Goal: Task Accomplishment & Management: Use online tool/utility

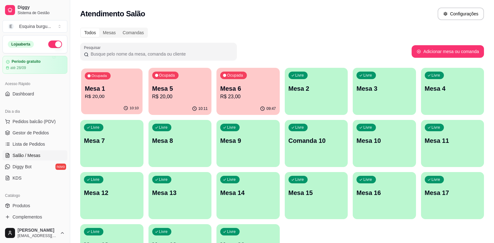
click at [123, 92] on p "Mesa 1" at bounding box center [112, 88] width 54 height 8
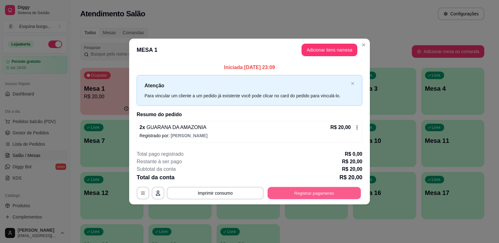
click at [315, 195] on button "Registrar pagamento" at bounding box center [314, 192] width 93 height 12
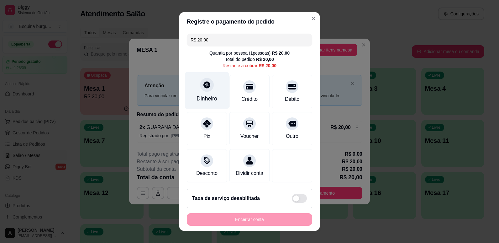
click at [207, 98] on div "Dinheiro" at bounding box center [207, 98] width 21 height 8
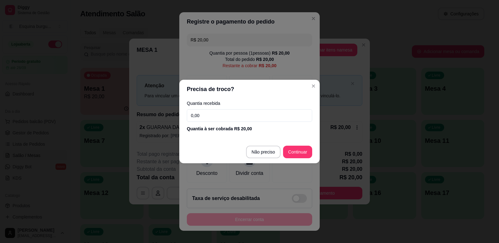
click at [264, 118] on input "0,00" at bounding box center [249, 115] width 125 height 13
type input "20,00"
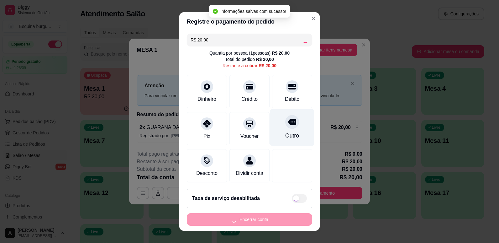
type input "R$ 0,00"
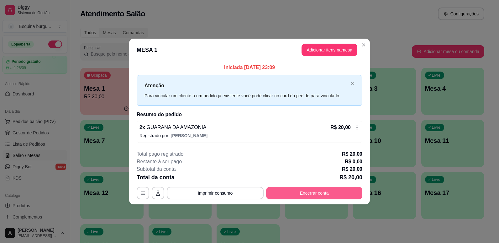
click at [319, 188] on button "Encerrar conta" at bounding box center [314, 192] width 96 height 13
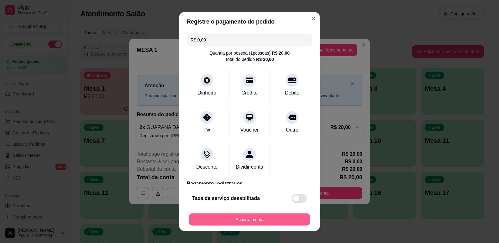
click at [281, 219] on button "Encerrar conta" at bounding box center [250, 219] width 122 height 12
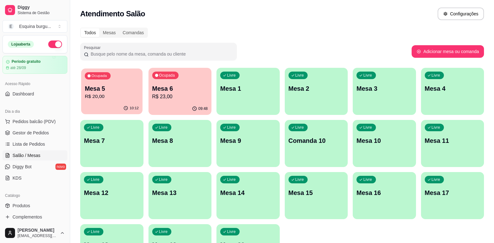
click at [133, 93] on p "R$ 20,00" at bounding box center [112, 96] width 54 height 7
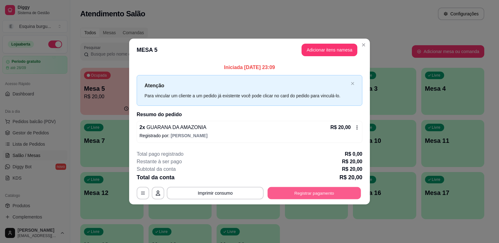
click at [306, 196] on button "Registrar pagamento" at bounding box center [314, 192] width 93 height 12
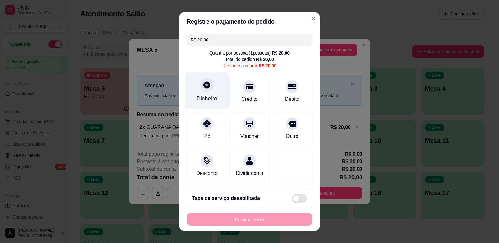
click at [209, 93] on div "Dinheiro" at bounding box center [207, 90] width 44 height 37
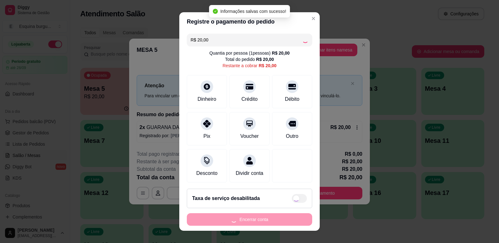
type input "R$ 0,00"
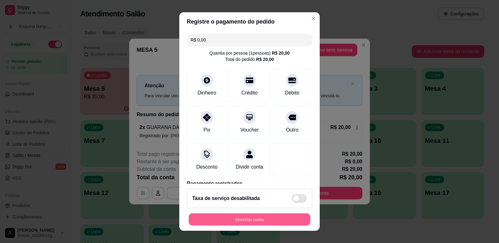
click at [255, 219] on button "Encerrar conta" at bounding box center [250, 219] width 122 height 12
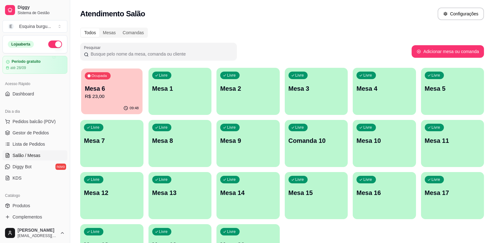
click at [118, 89] on p "Mesa 6" at bounding box center [112, 88] width 54 height 8
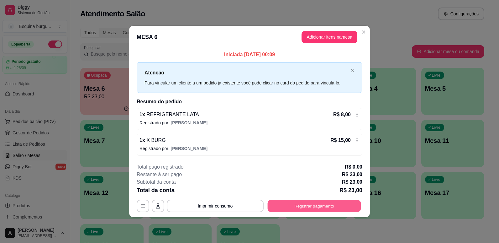
click at [328, 206] on button "Registrar pagamento" at bounding box center [314, 205] width 93 height 12
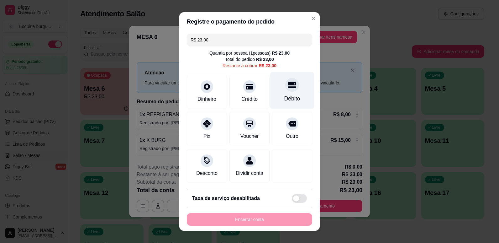
click at [292, 92] on div "Débito" at bounding box center [292, 90] width 44 height 37
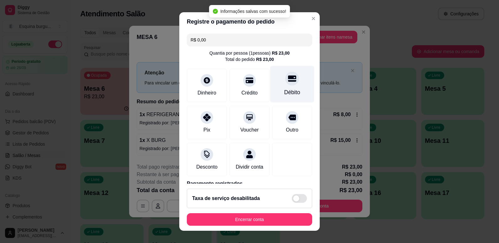
type input "R$ 0,00"
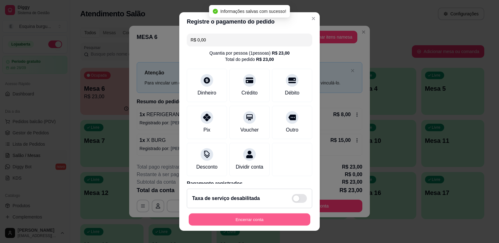
click at [247, 218] on button "Encerrar conta" at bounding box center [250, 219] width 122 height 12
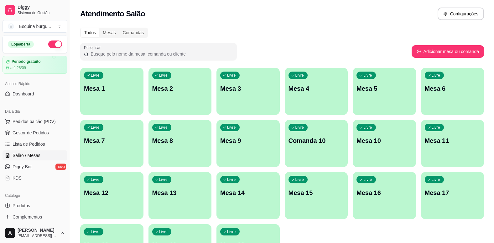
click at [54, 41] on button "button" at bounding box center [55, 44] width 14 height 8
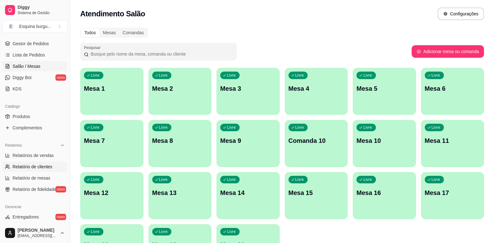
scroll to position [89, 0]
click at [40, 155] on span "Relatórios de vendas" at bounding box center [33, 155] width 41 height 6
select select "ALL"
select select "0"
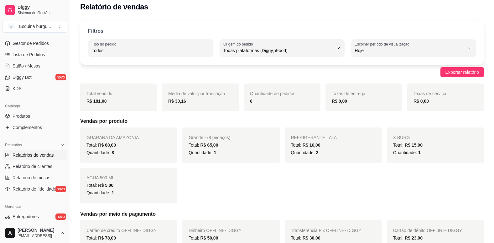
scroll to position [5, 0]
click at [449, 75] on span "Exportar relatório" at bounding box center [463, 72] width 34 height 7
